Goal: Task Accomplishment & Management: Manage account settings

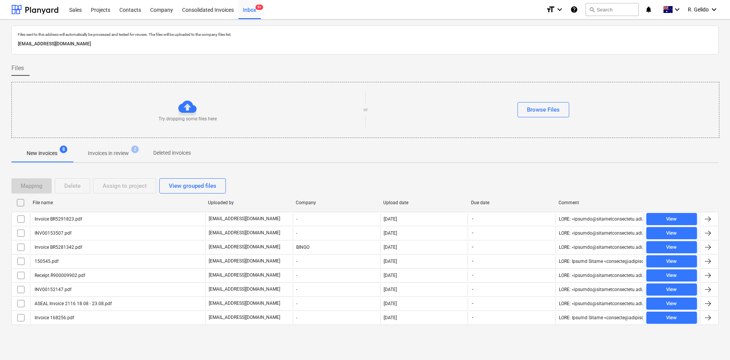
click at [686, 146] on div "New invoices 8 Invoices in review 2 Deleted invoices" at bounding box center [365, 153] width 708 height 18
click at [251, 13] on div "Inbox 9+" at bounding box center [250, 9] width 22 height 19
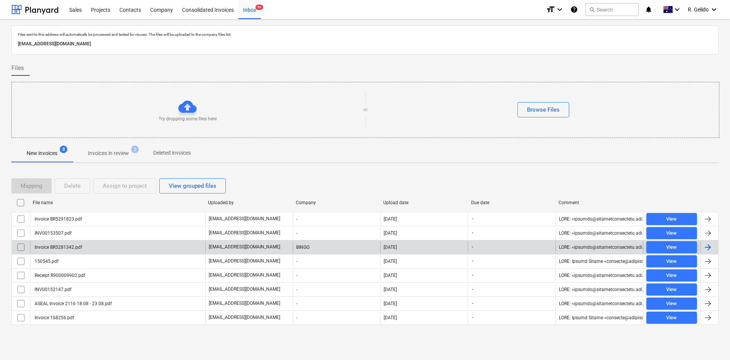
click at [118, 248] on div "Invoice BR5281342.pdf" at bounding box center [117, 247] width 175 height 12
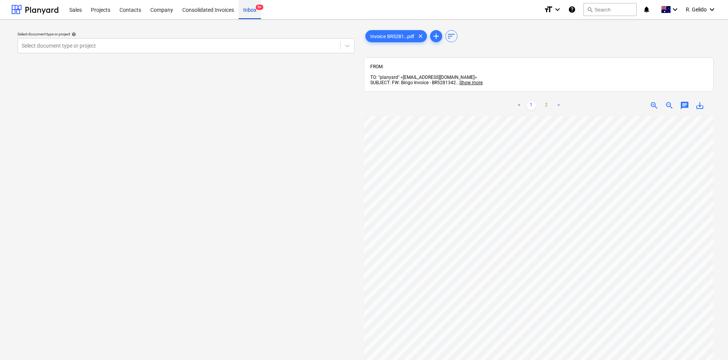
click at [248, 12] on div "Inbox 9+" at bounding box center [250, 9] width 22 height 19
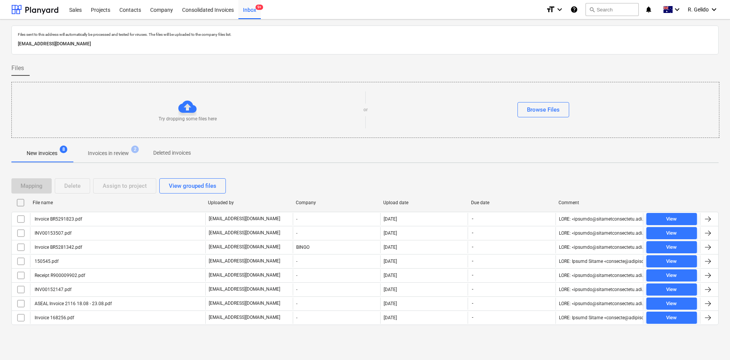
click at [465, 348] on div "Files sent to this address will automatically be processed and tested for virus…" at bounding box center [365, 189] width 730 height 340
click at [251, 355] on div "Files sent to this address will automatically be processed and tested for virus…" at bounding box center [365, 189] width 730 height 340
click at [210, 14] on div "Consolidated Invoices" at bounding box center [208, 9] width 61 height 19
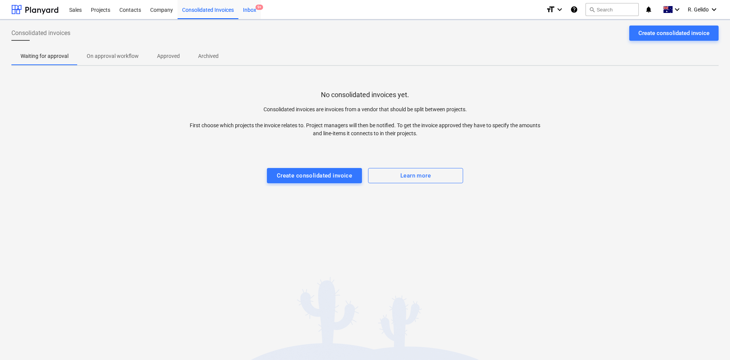
click at [251, 8] on div "Inbox 9+" at bounding box center [250, 9] width 22 height 19
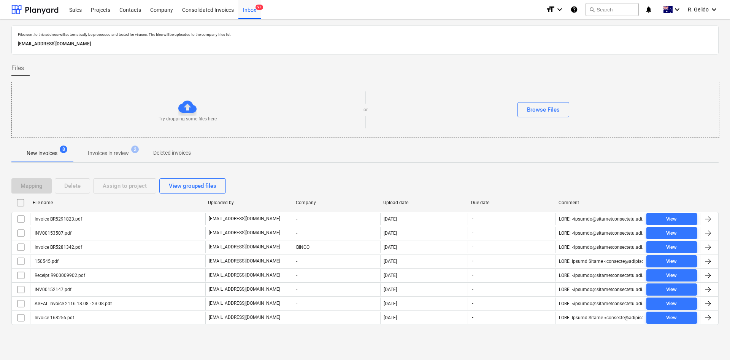
click at [276, 337] on div "Mapping Delete Assign to project View grouped files File name Uploaded by Compa…" at bounding box center [365, 254] width 708 height 171
